Goal: Navigation & Orientation: Find specific page/section

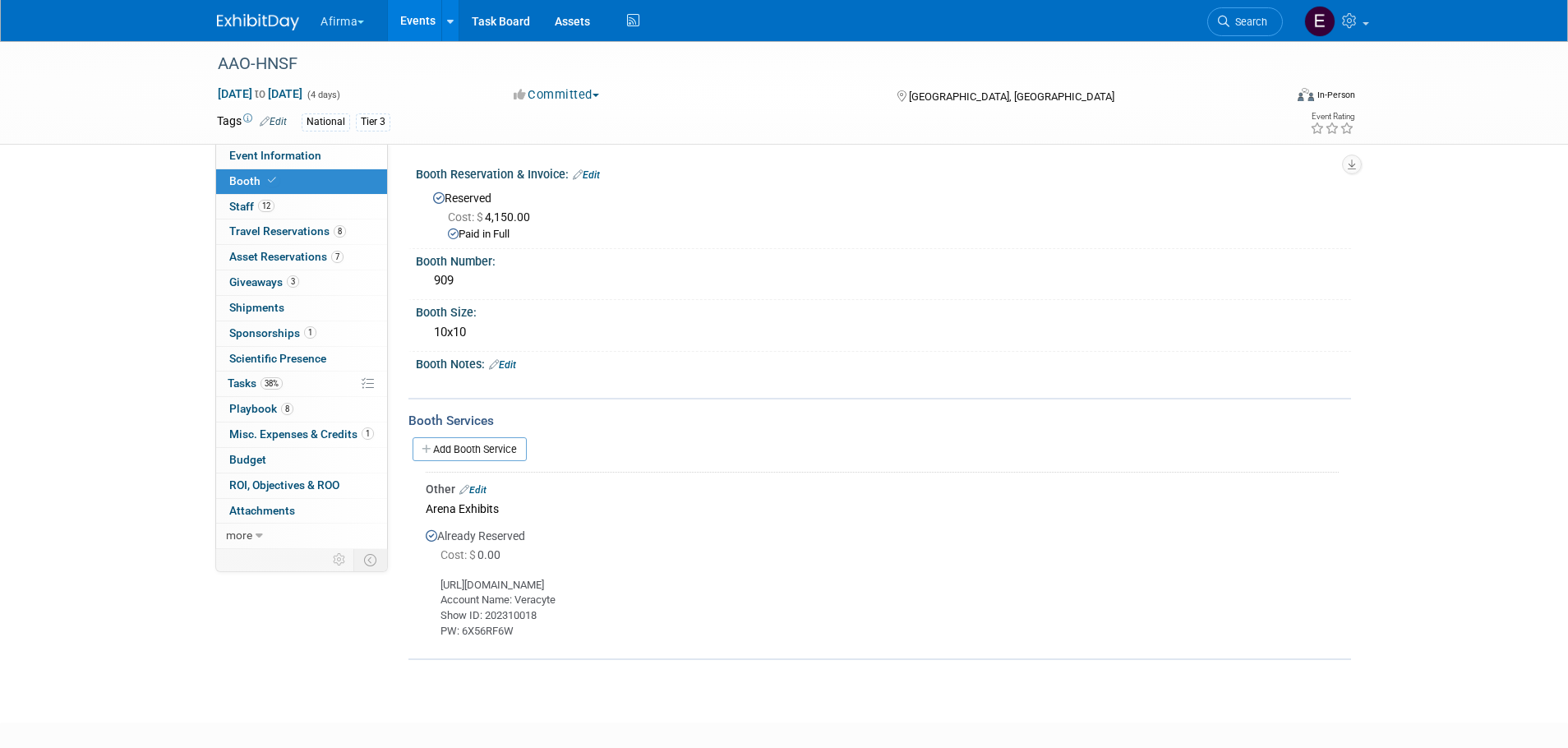
click at [419, 20] on link "Events" at bounding box center [418, 21] width 60 height 42
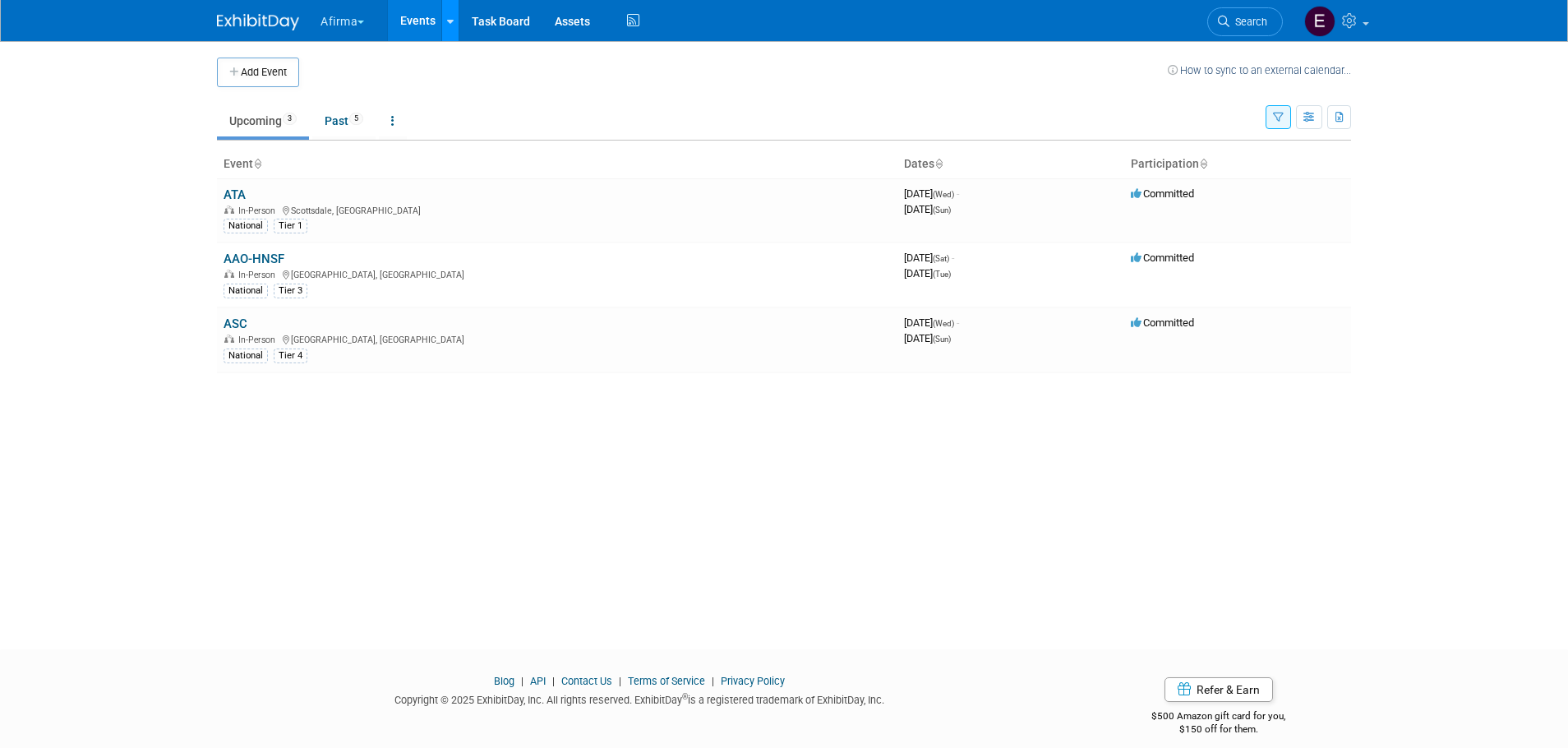
click at [459, 17] on link at bounding box center [450, 21] width 17 height 42
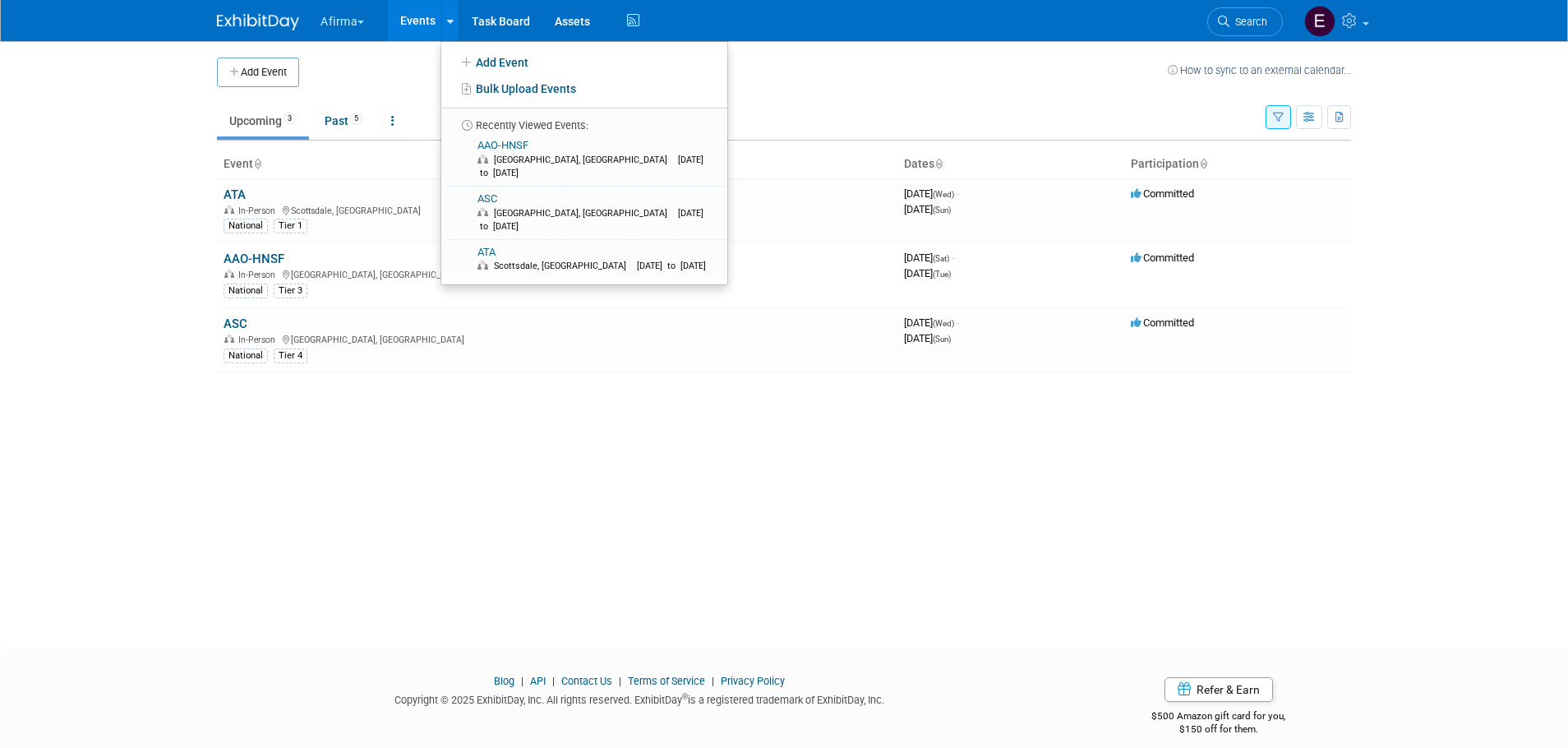
click at [364, 22] on span "button" at bounding box center [360, 23] width 6 height 4
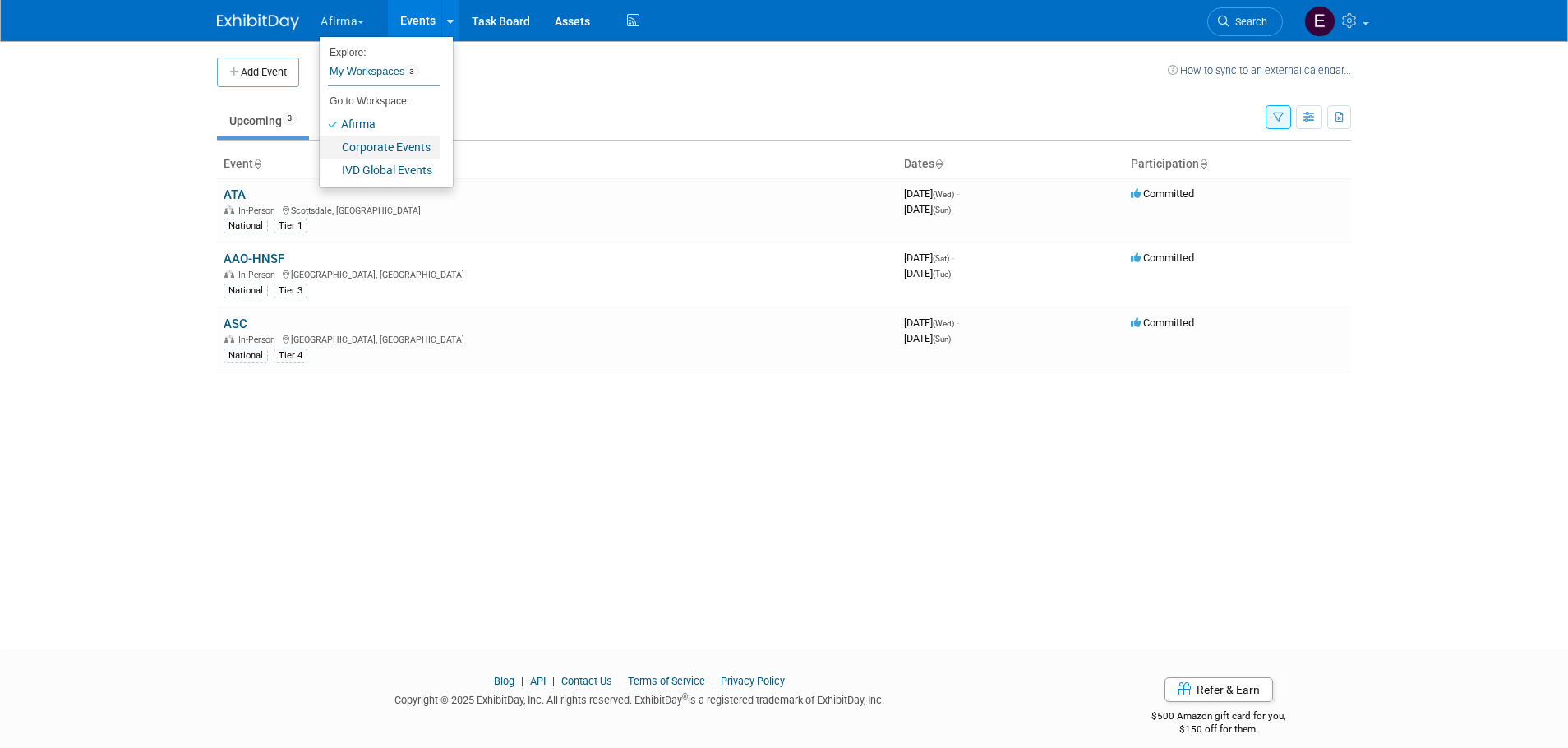
click at [379, 147] on link "Corporate Events" at bounding box center [380, 146] width 121 height 23
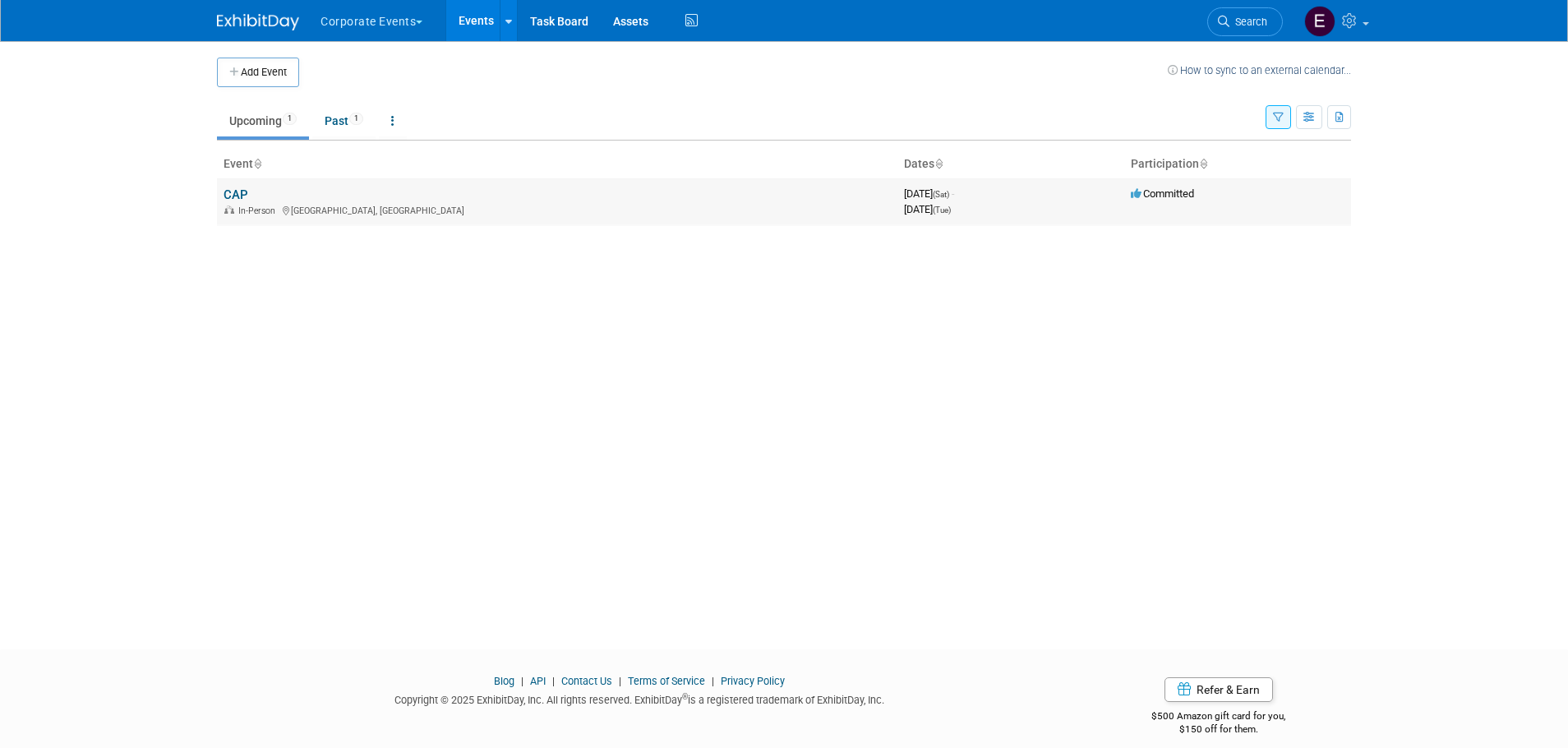
click at [255, 198] on td "CAP In-Person [GEOGRAPHIC_DATA], [GEOGRAPHIC_DATA]" at bounding box center [557, 202] width 681 height 47
click at [245, 192] on link "CAP" at bounding box center [236, 195] width 24 height 14
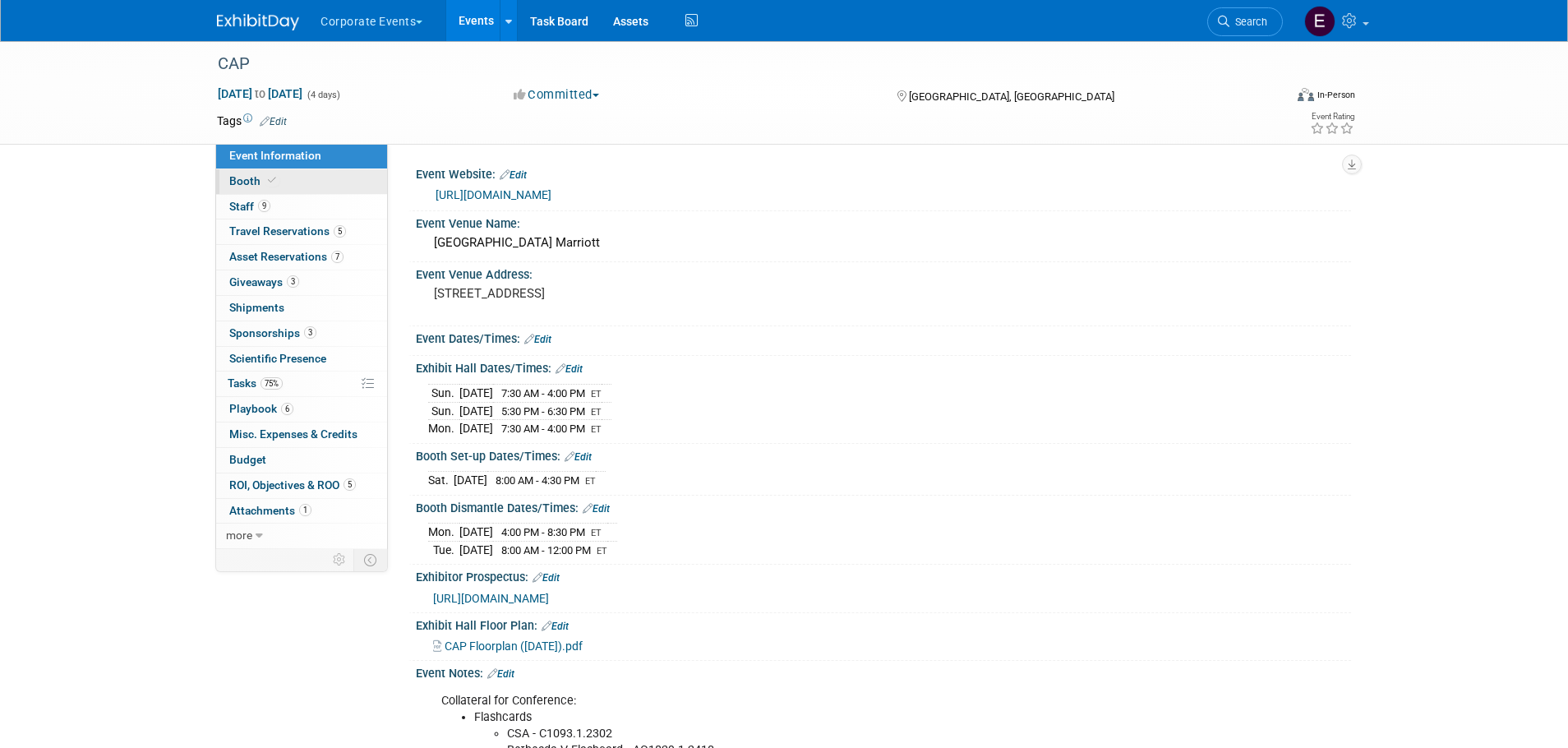
click at [335, 183] on link "Booth" at bounding box center [301, 181] width 171 height 24
